Goal: Task Accomplishment & Management: Manage account settings

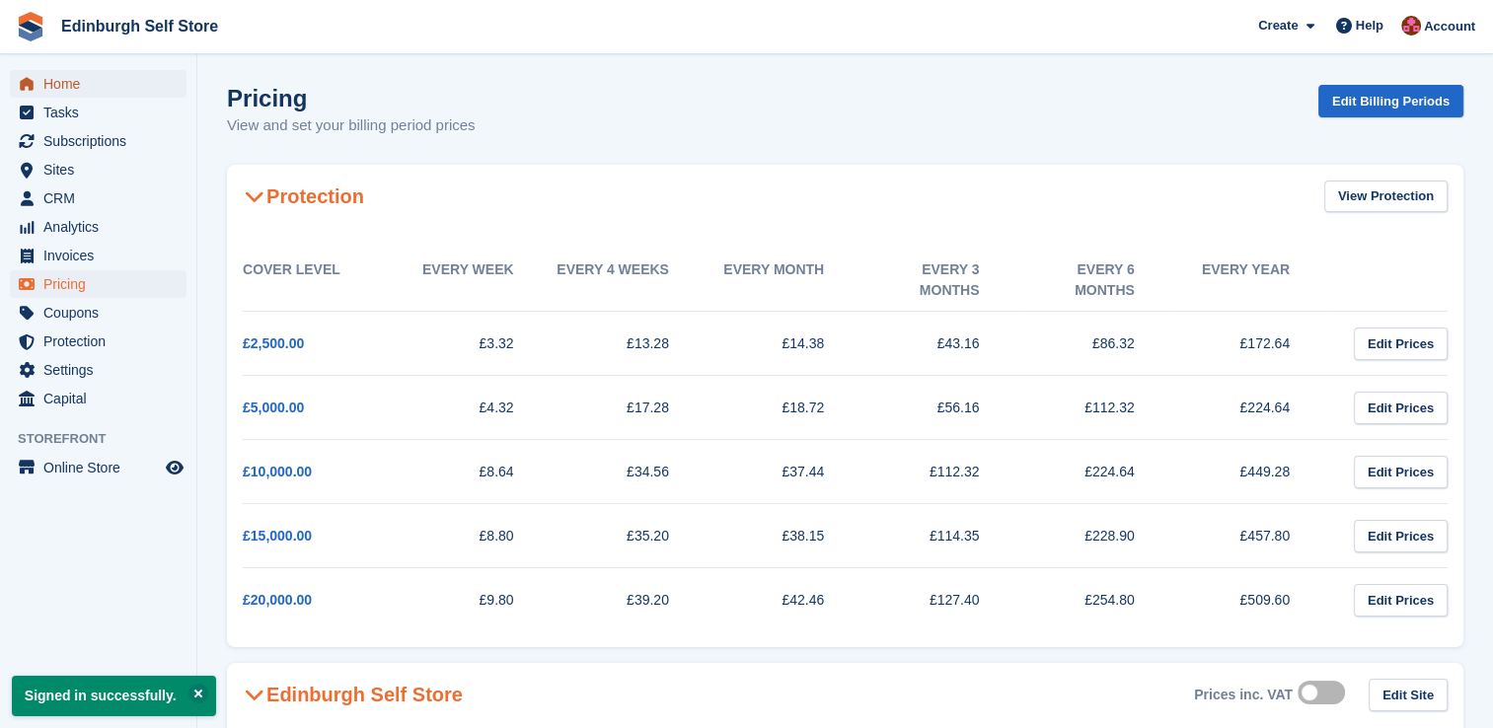
click at [75, 81] on span "Home" at bounding box center [102, 84] width 118 height 28
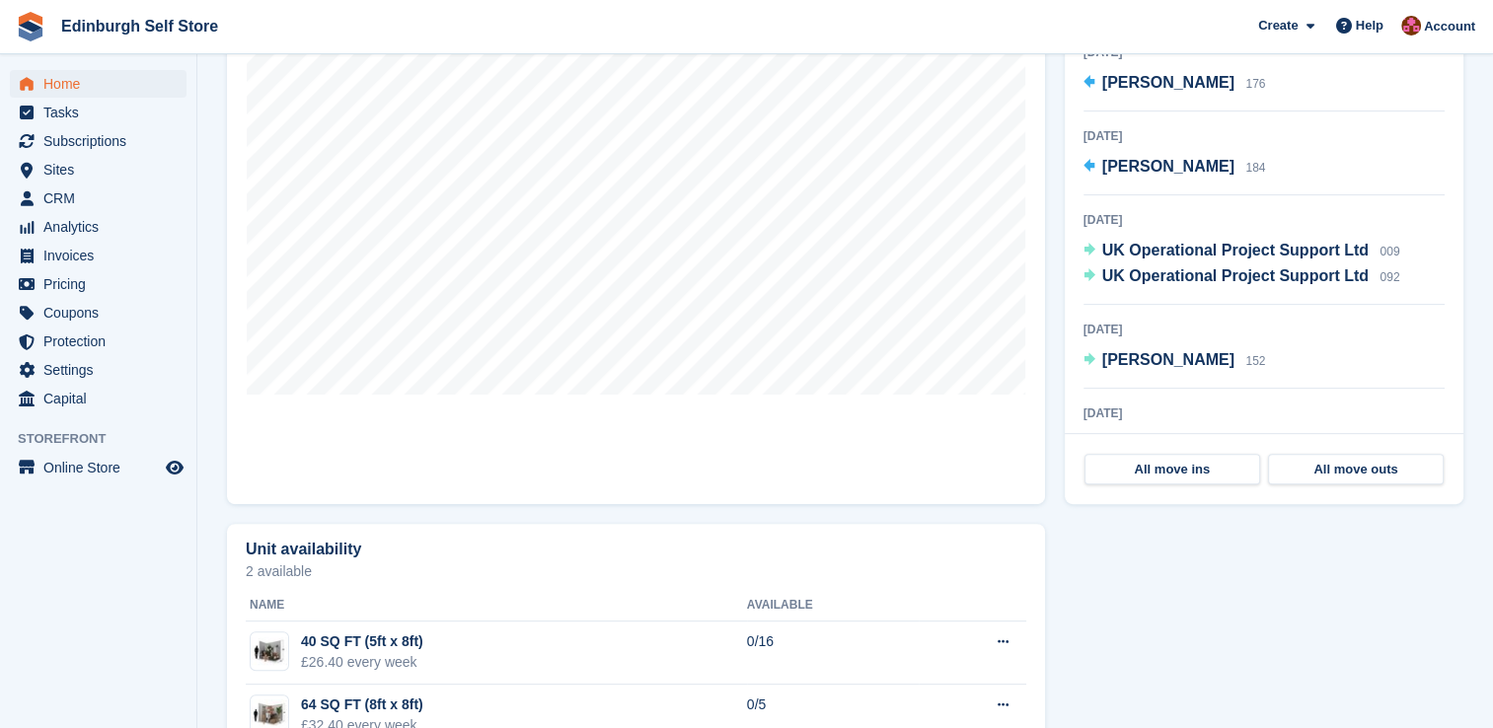
scroll to position [608, 0]
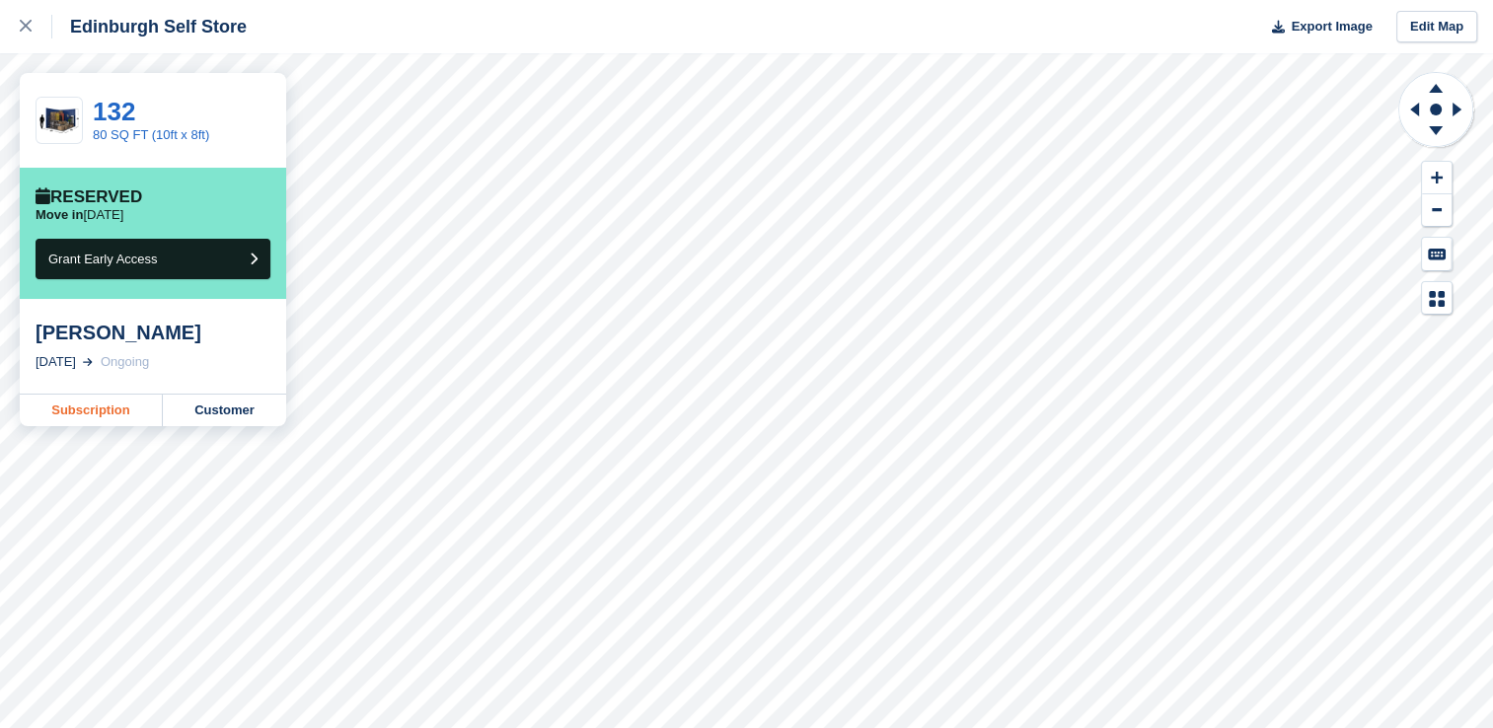
click at [83, 408] on link "Subscription" at bounding box center [91, 411] width 143 height 32
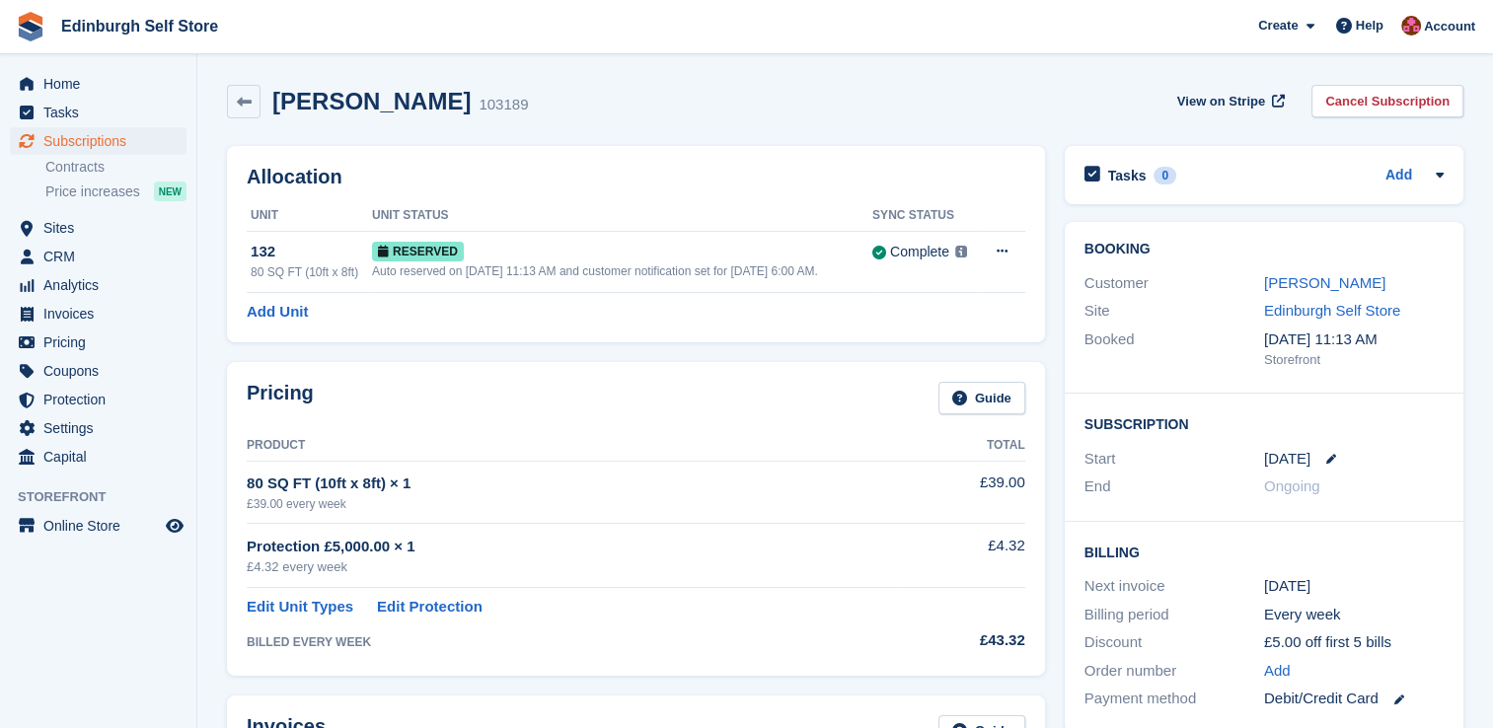
click at [67, 666] on aside "Home Tasks Subscriptions Subscriptions Subscriptions Contracts Price increases …" at bounding box center [98, 369] width 196 height 630
click at [127, 82] on span "Home" at bounding box center [102, 84] width 118 height 28
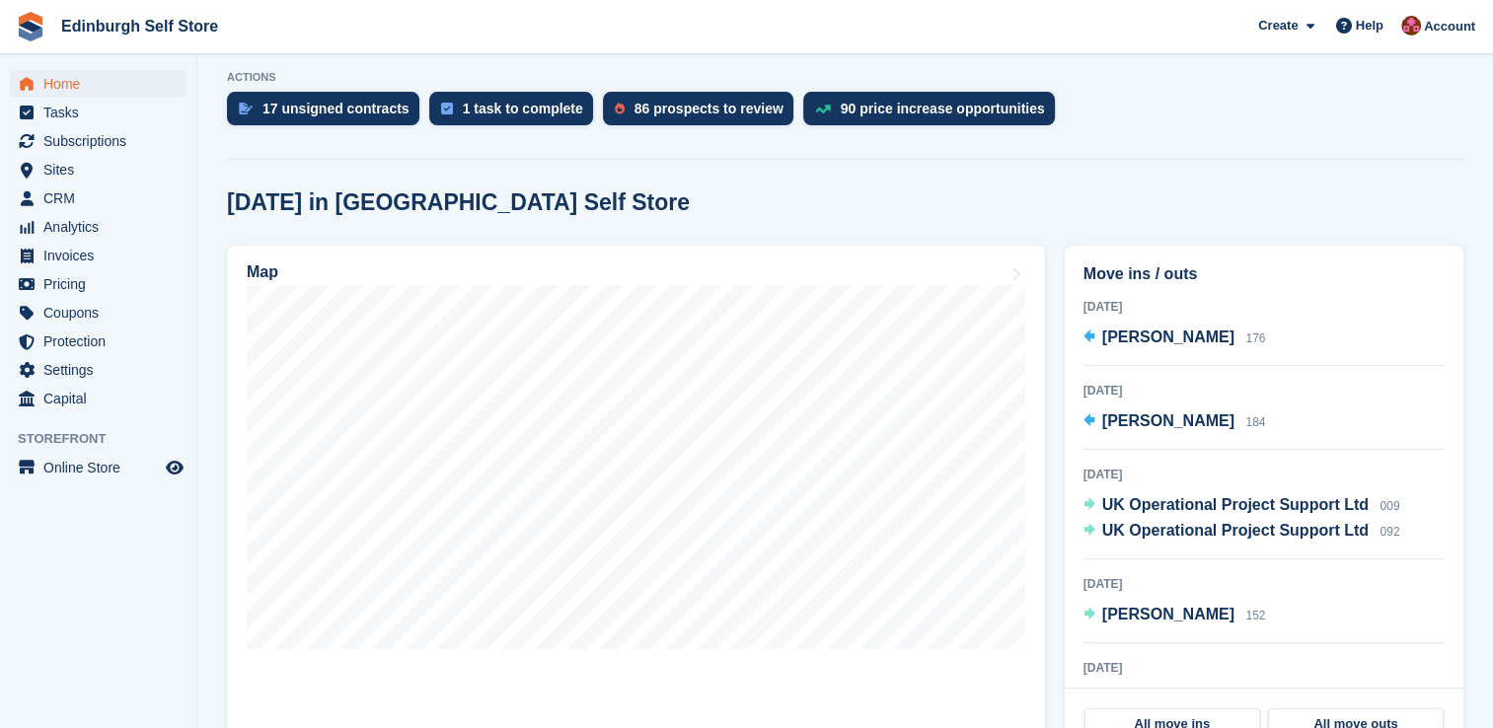
scroll to position [434, 0]
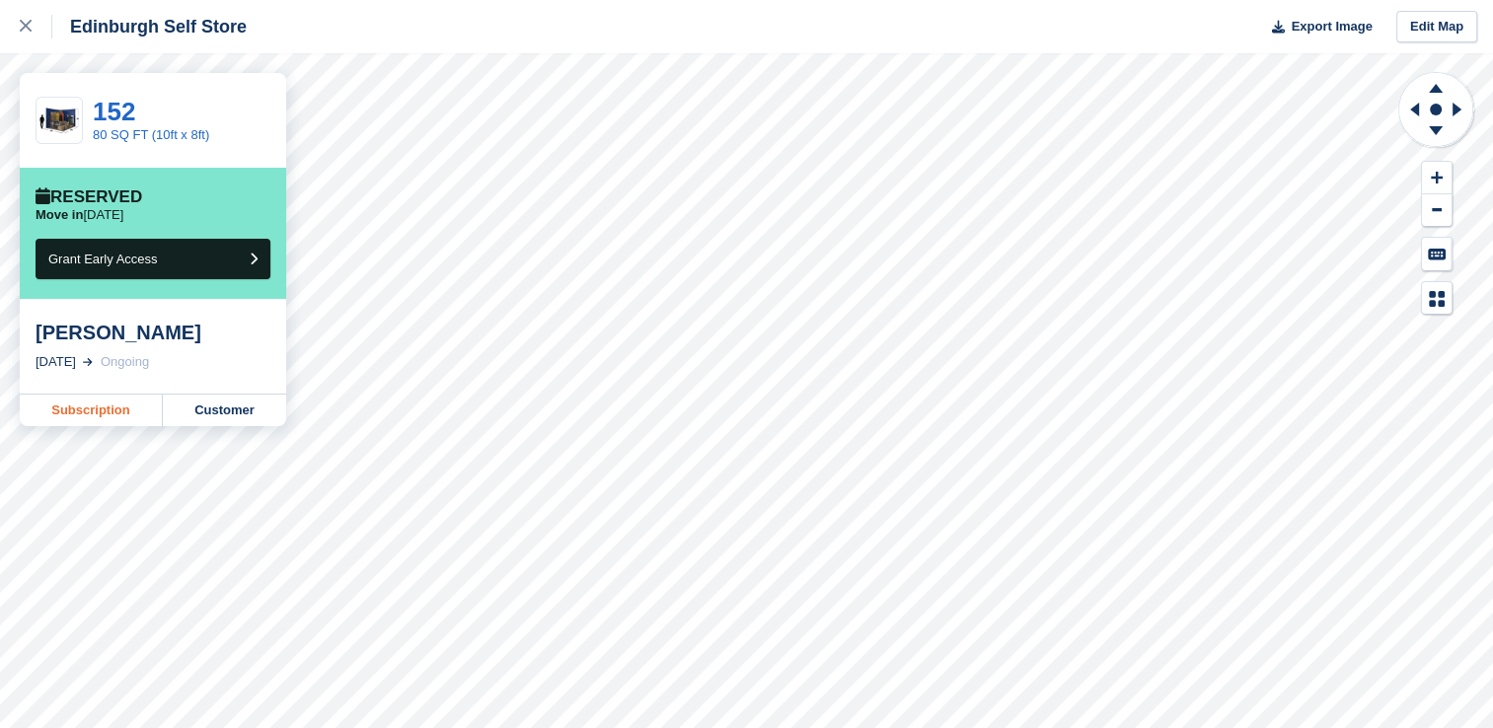
click at [87, 411] on link "Subscription" at bounding box center [91, 411] width 143 height 32
